Goal: Check status: Check status

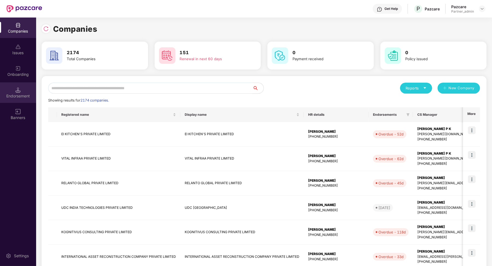
click at [23, 94] on div "Endorsement" at bounding box center [18, 95] width 36 height 5
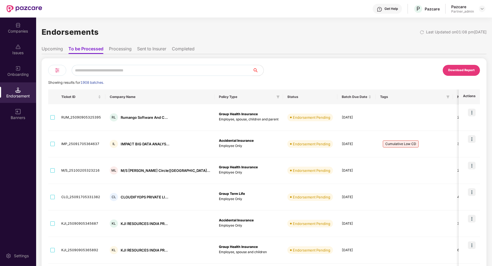
click at [56, 70] on img at bounding box center [57, 70] width 7 height 7
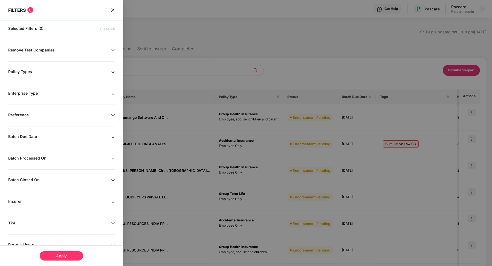
scroll to position [61, 0]
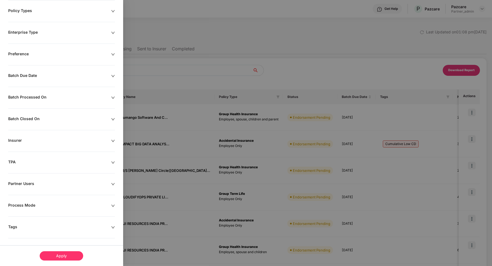
click at [35, 183] on div "Partner Users" at bounding box center [59, 184] width 103 height 6
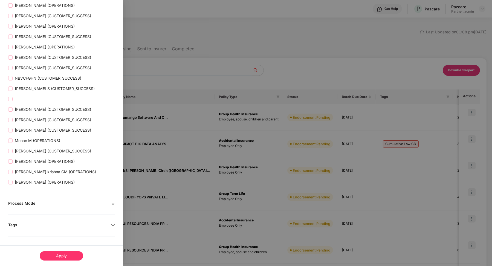
scroll to position [994, 0]
click at [64, 255] on div "Apply" at bounding box center [62, 255] width 44 height 9
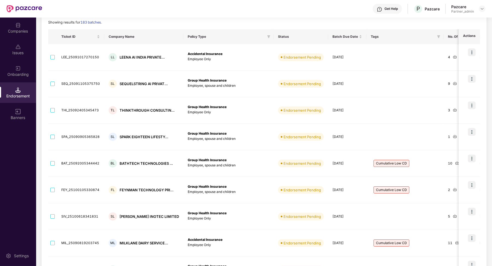
scroll to position [19, 0]
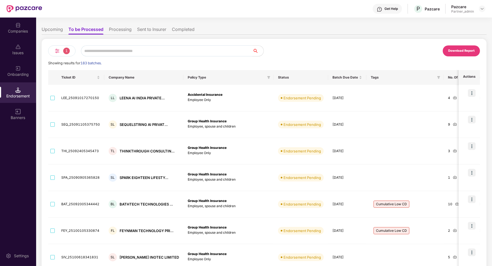
click at [152, 30] on li "Sent to Insurer" at bounding box center [151, 31] width 29 height 8
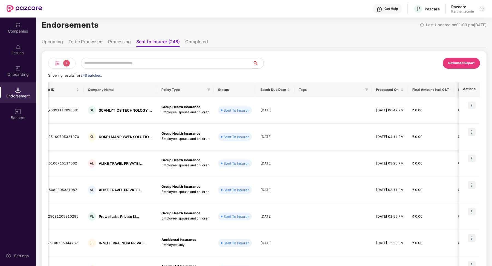
scroll to position [0, 0]
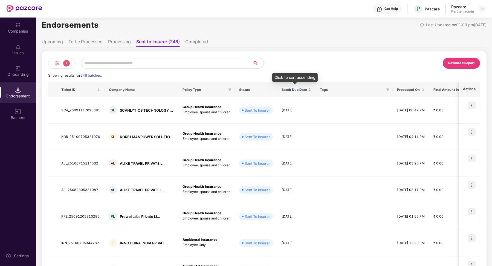
click at [307, 89] on div "Batch Due Date" at bounding box center [297, 89] width 30 height 5
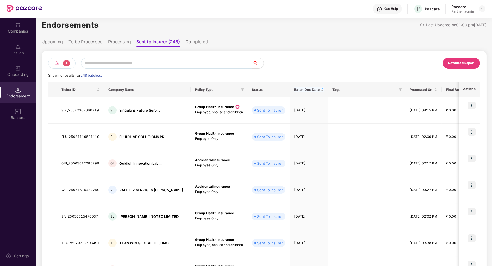
click at [307, 89] on div "Batch Due Date" at bounding box center [309, 89] width 30 height 5
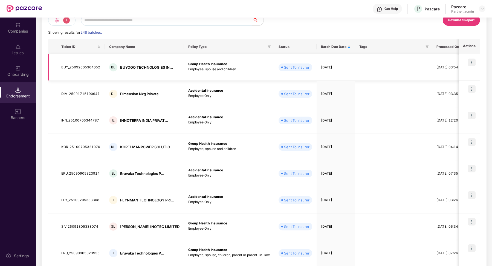
scroll to position [25, 0]
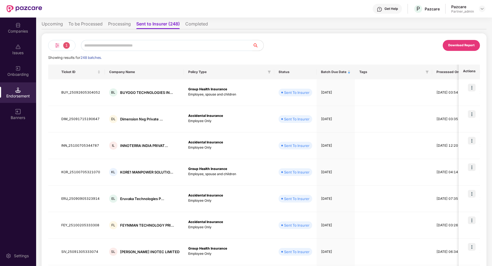
click at [93, 25] on li "To be Processed" at bounding box center [85, 25] width 34 height 8
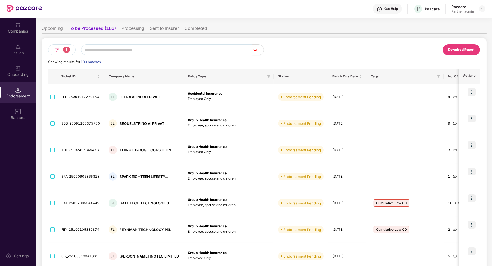
scroll to position [0, 0]
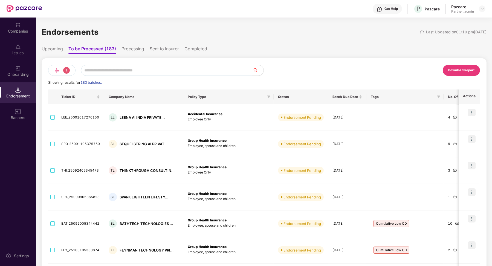
click at [166, 50] on li "Sent to Insurer" at bounding box center [164, 50] width 29 height 8
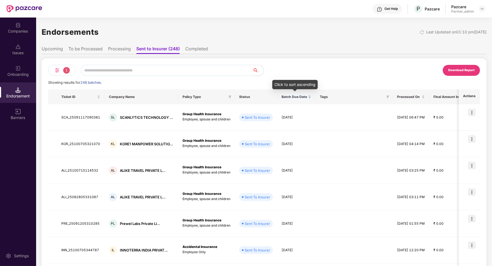
click at [298, 98] on span "Batch Due Date" at bounding box center [294, 97] width 25 height 4
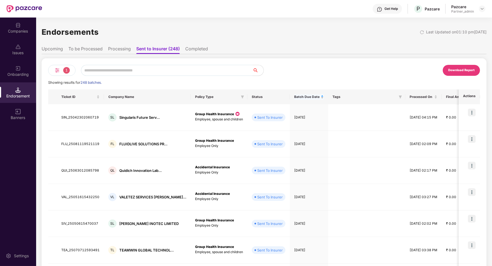
click at [298, 97] on span "Batch Due Date" at bounding box center [306, 97] width 25 height 4
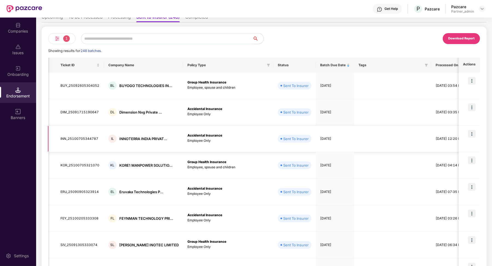
scroll to position [0, 0]
drag, startPoint x: 327, startPoint y: 140, endPoint x: 273, endPoint y: 140, distance: 53.9
click at [317, 140] on td "[DATE]" at bounding box center [336, 139] width 38 height 27
